Goal: Browse casually: Explore the website without a specific task or goal

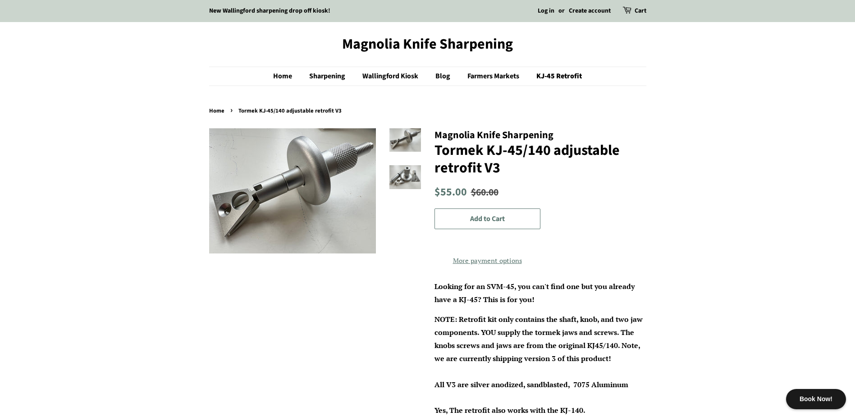
click at [436, 247] on shop-pay-wallet-button at bounding box center [435, 242] width 2 height 10
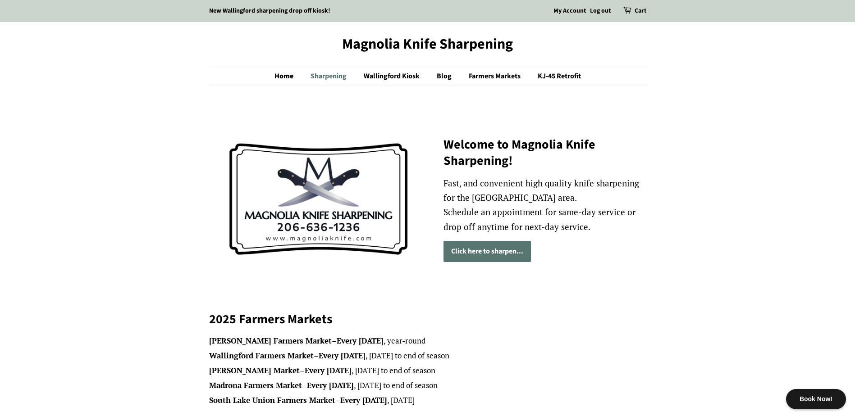
click at [321, 77] on link "Sharpening" at bounding box center [330, 76] width 52 height 18
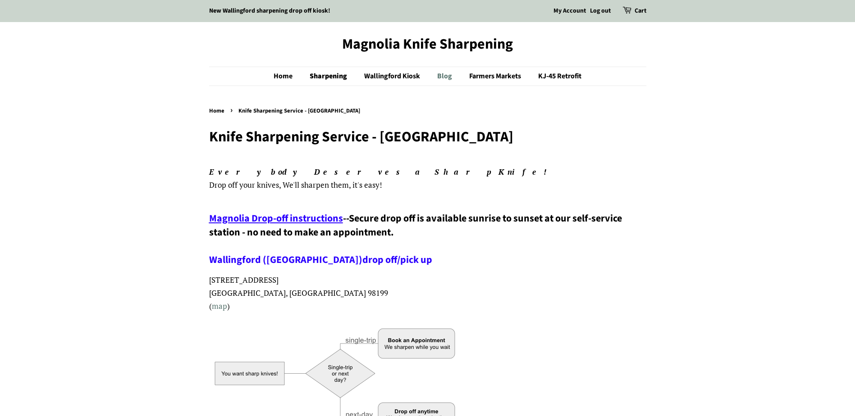
click at [449, 76] on link "Blog" at bounding box center [445, 76] width 31 height 18
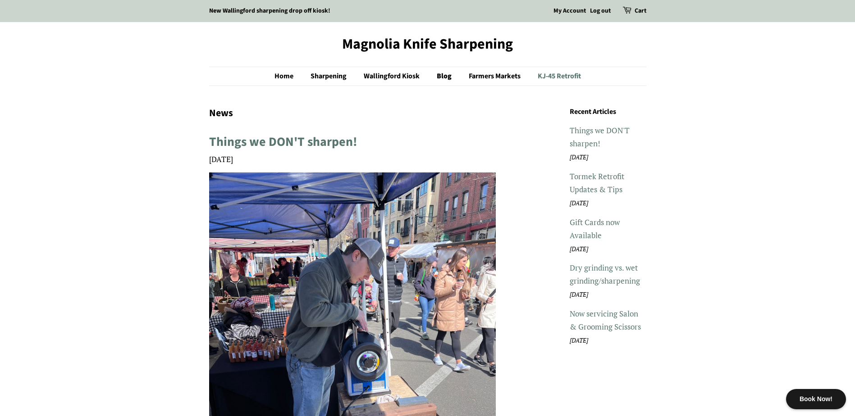
click at [555, 78] on link "KJ-45 Retrofit" at bounding box center [556, 76] width 50 height 18
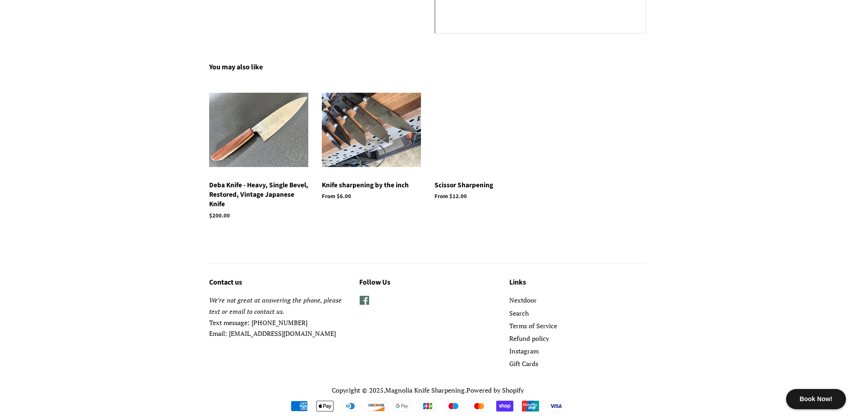
scroll to position [1261, 0]
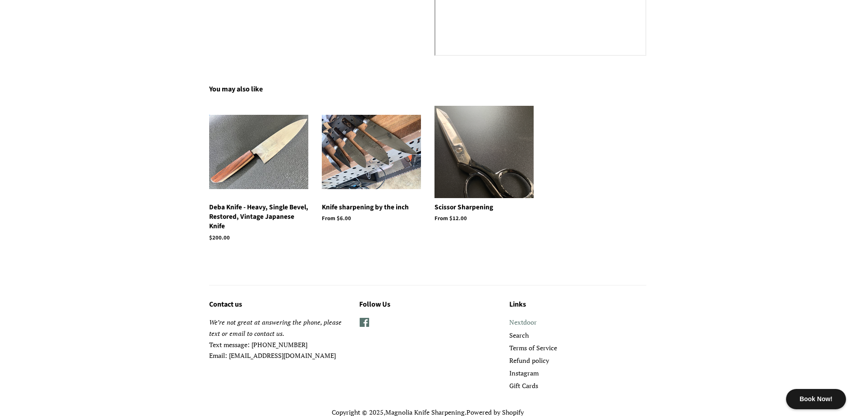
click at [525, 327] on link "Nextdoor" at bounding box center [522, 322] width 27 height 9
